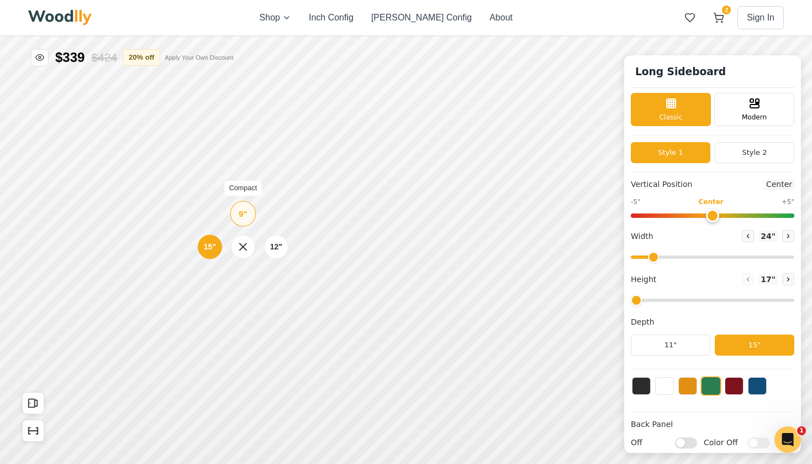
click at [244, 212] on div "9"" at bounding box center [243, 213] width 8 height 12
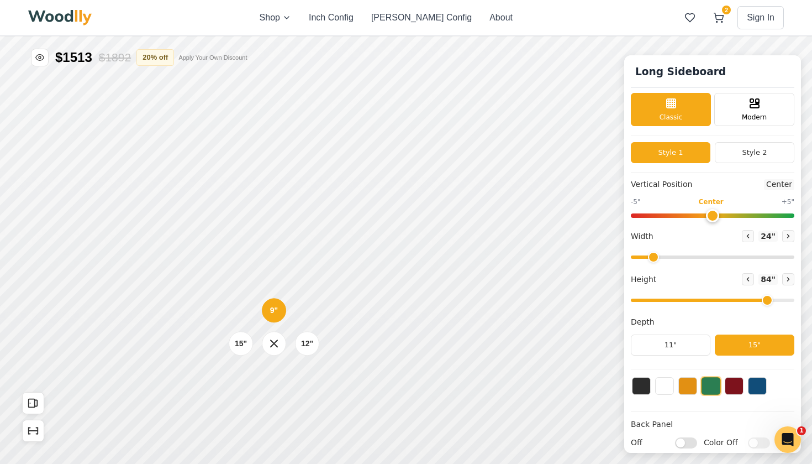
drag, startPoint x: 638, startPoint y: 299, endPoint x: 765, endPoint y: 300, distance: 127.1
type input "7"
click at [765, 300] on input "range" at bounding box center [713, 299] width 164 height 3
drag, startPoint x: 651, startPoint y: 256, endPoint x: 689, endPoint y: 257, distance: 38.1
type input "37"
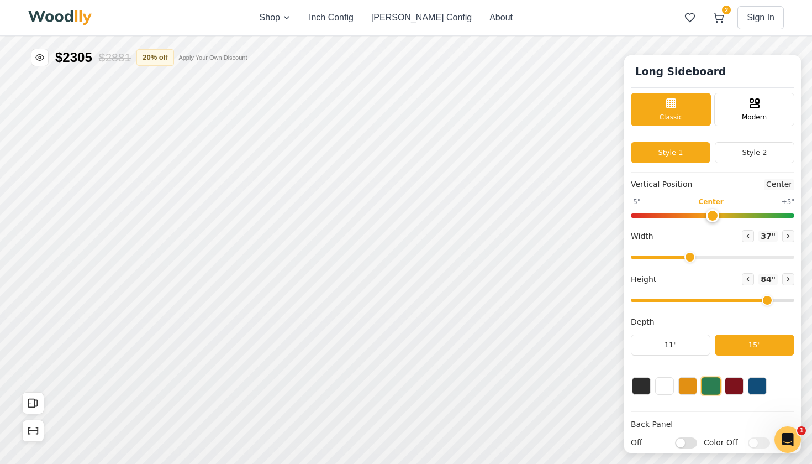
click at [689, 257] on input "range" at bounding box center [713, 256] width 164 height 3
drag, startPoint x: 710, startPoint y: 218, endPoint x: 656, endPoint y: 216, distance: 54.2
type input "-4"
click at [656, 216] on input "range" at bounding box center [713, 215] width 164 height 4
click at [752, 153] on button "Style 2" at bounding box center [755, 152] width 80 height 21
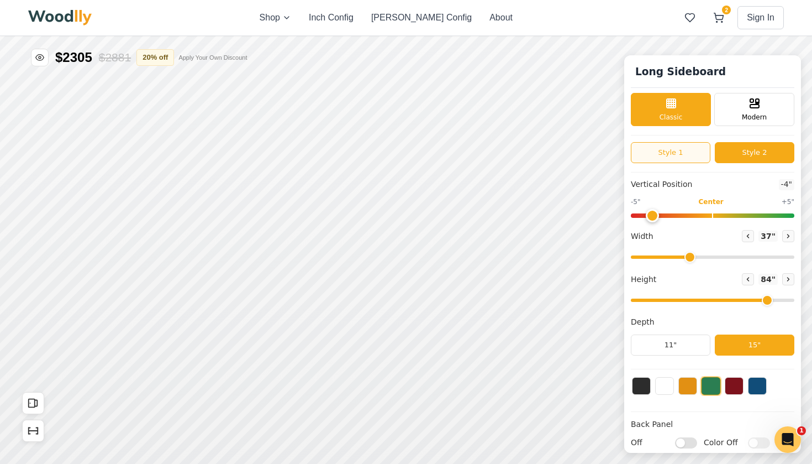
click at [675, 150] on button "Style 1" at bounding box center [671, 152] width 80 height 21
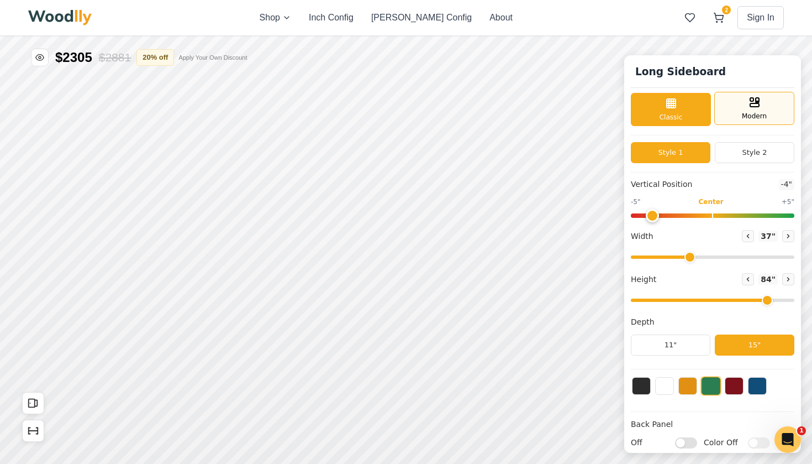
click at [757, 111] on span "Modern" at bounding box center [754, 116] width 25 height 10
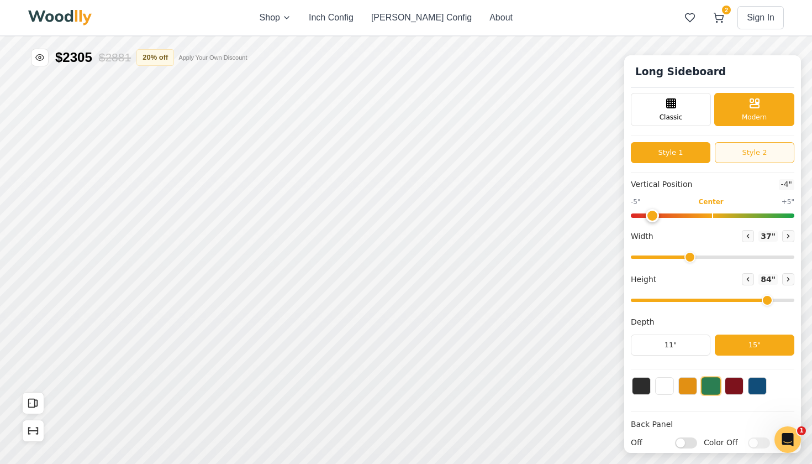
click at [752, 152] on button "Style 2" at bounding box center [755, 152] width 80 height 21
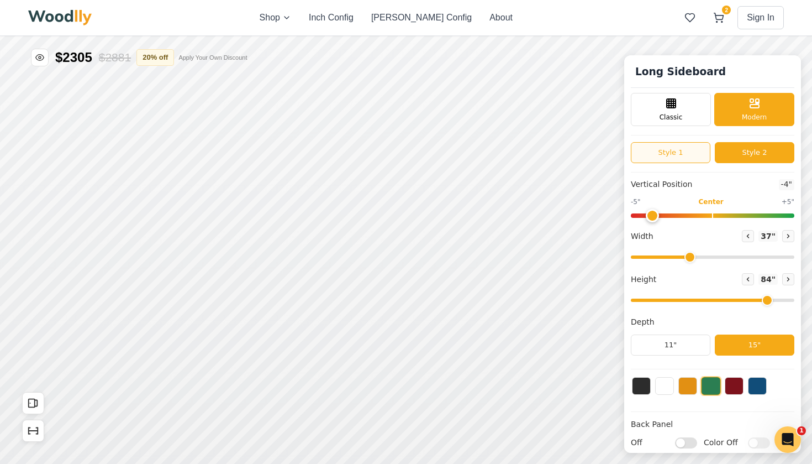
click at [675, 155] on button "Style 1" at bounding box center [671, 152] width 80 height 21
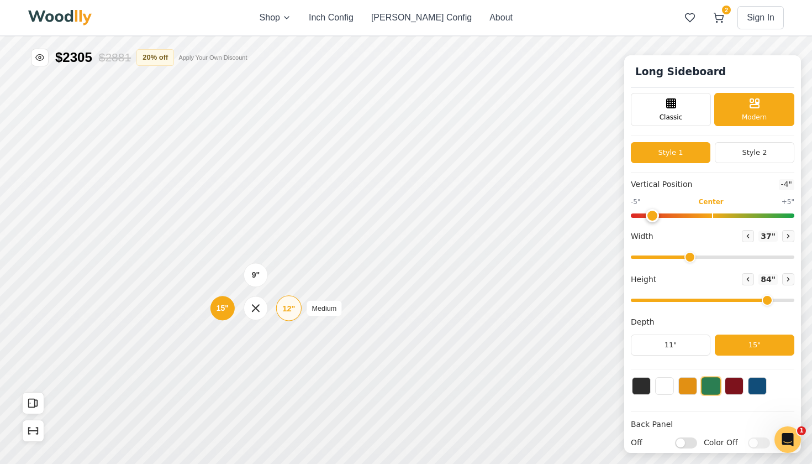
click at [287, 306] on div "12"" at bounding box center [288, 308] width 13 height 12
click at [223, 306] on div "15"" at bounding box center [221, 309] width 13 height 12
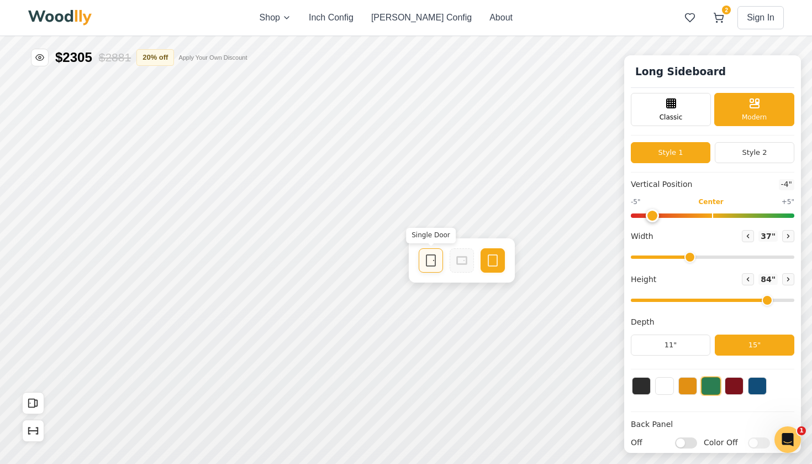
click at [425, 259] on icon at bounding box center [430, 260] width 13 height 13
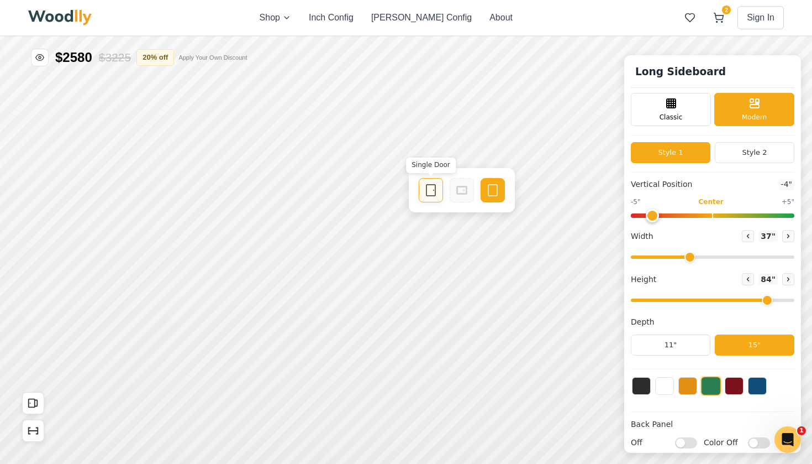
click at [431, 198] on div "Single Door" at bounding box center [431, 190] width 24 height 24
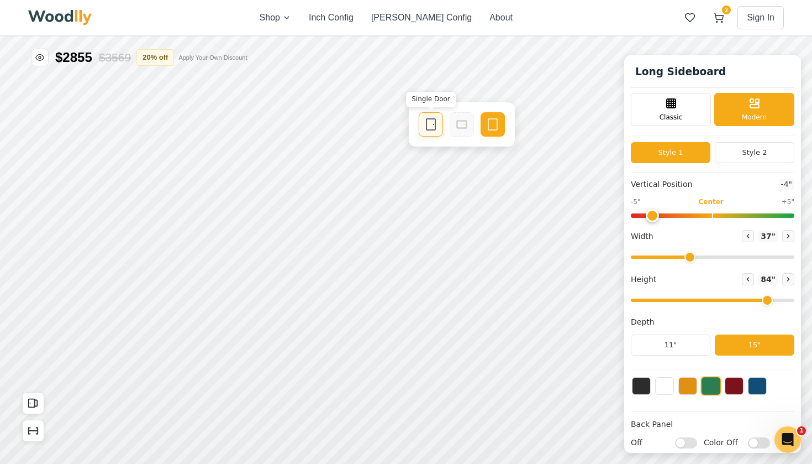
click at [431, 130] on icon at bounding box center [430, 124] width 13 height 13
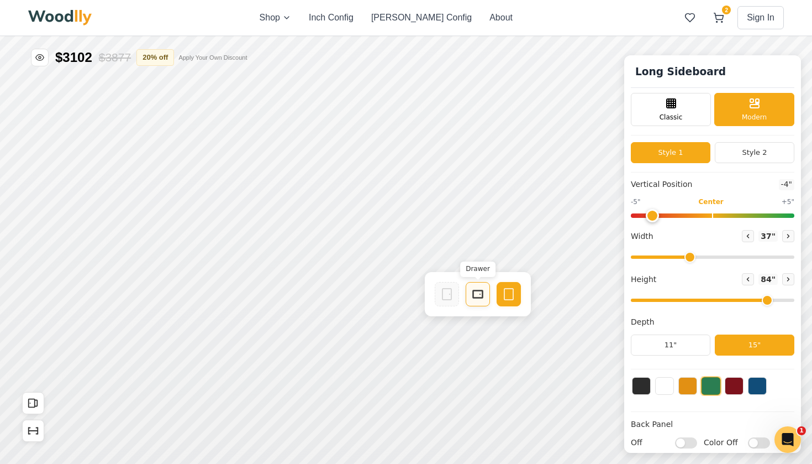
click at [475, 292] on icon at bounding box center [477, 293] width 13 height 13
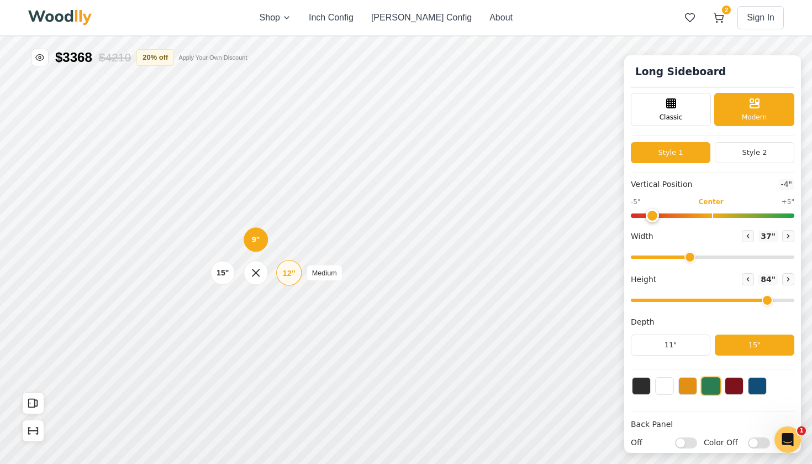
click at [291, 271] on div "12"" at bounding box center [289, 272] width 13 height 12
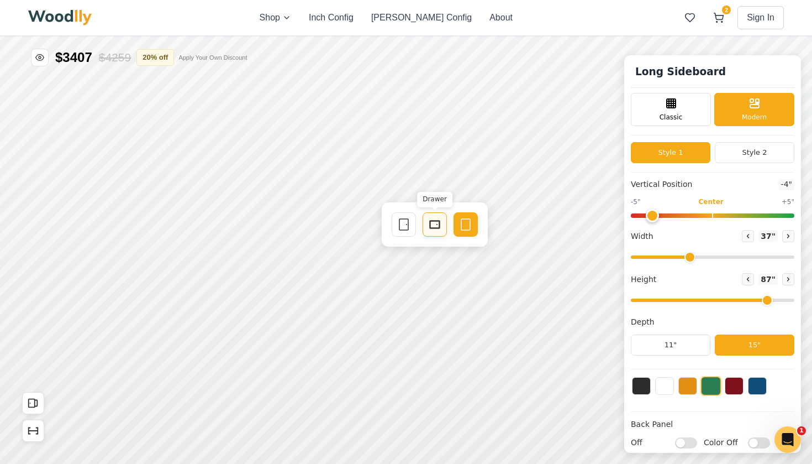
click at [438, 228] on rect at bounding box center [435, 224] width 10 height 8
click at [481, 223] on icon at bounding box center [477, 224] width 13 height 13
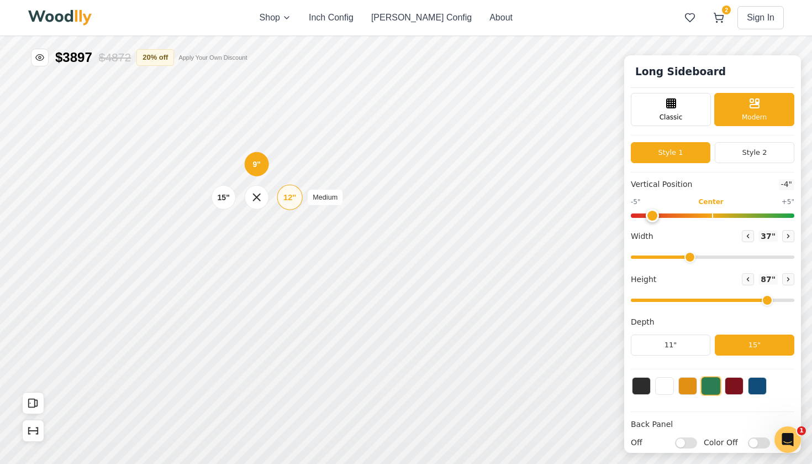
click at [293, 193] on div "12"" at bounding box center [289, 197] width 13 height 12
click at [259, 350] on div "9" 12" 15"" at bounding box center [258, 314] width 110 height 110
click at [224, 348] on div "15"" at bounding box center [225, 347] width 13 height 12
click at [261, 264] on div "9"" at bounding box center [260, 270] width 8 height 12
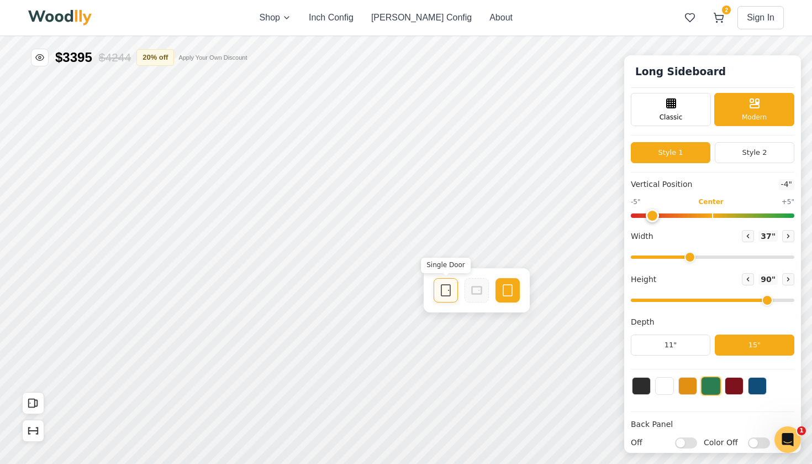
click at [444, 288] on icon at bounding box center [445, 289] width 13 height 13
click at [691, 444] on input "Off" at bounding box center [686, 441] width 22 height 11
checkbox input "true"
click at [761, 442] on input "Color Off" at bounding box center [759, 441] width 22 height 11
click at [754, 441] on input "Color On" at bounding box center [759, 441] width 22 height 11
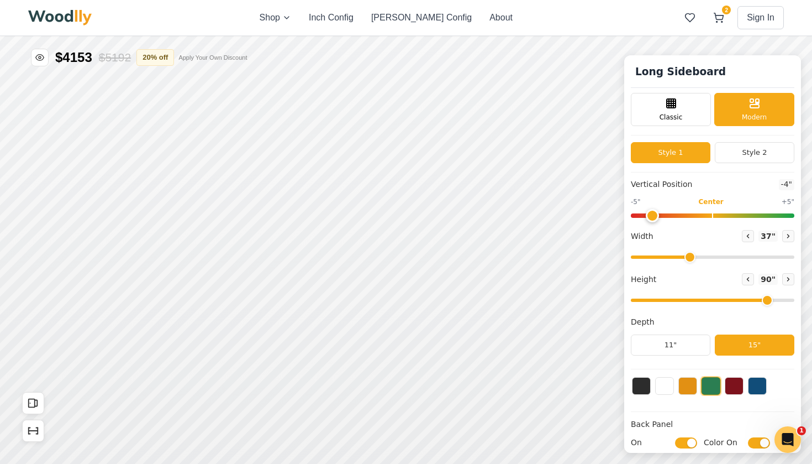
checkbox input "false"
click at [665, 383] on button at bounding box center [664, 385] width 19 height 18
click at [694, 390] on button at bounding box center [687, 385] width 19 height 18
